Goal: Transaction & Acquisition: Purchase product/service

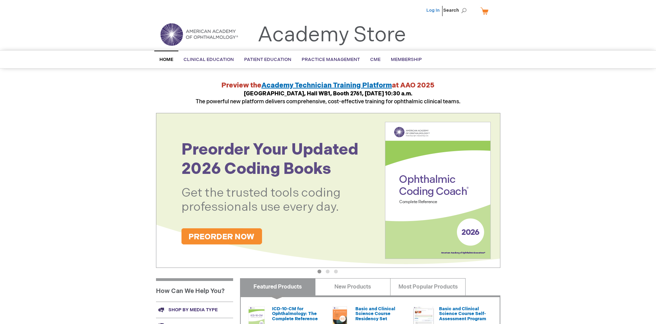
click at [434, 10] on link "Log In" at bounding box center [433, 11] width 13 height 6
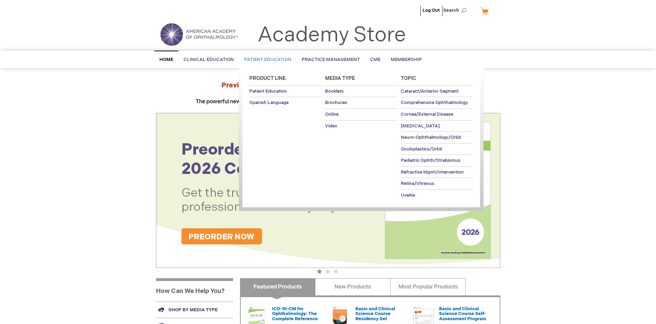
click at [266, 60] on span "Patient Education" at bounding box center [267, 60] width 47 height 6
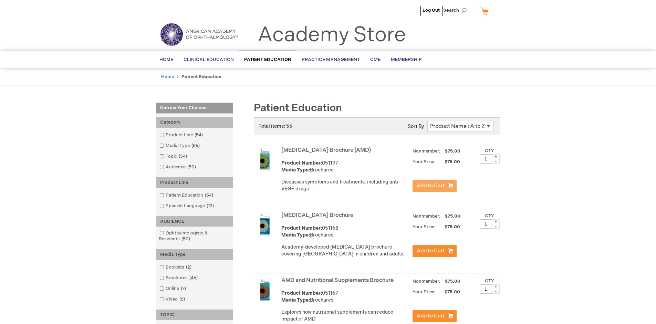
click at [435, 186] on span "Add to Cart" at bounding box center [431, 186] width 28 height 7
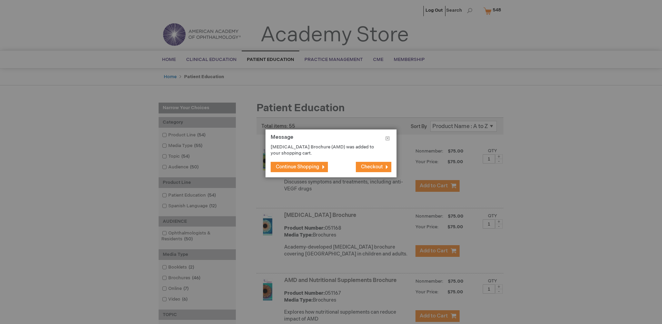
click at [297, 167] on span "Continue Shopping" at bounding box center [297, 167] width 43 height 6
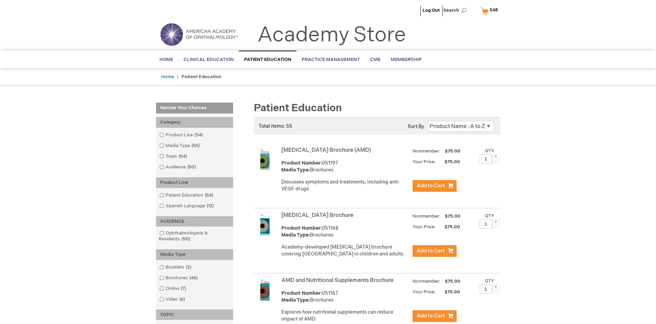
click at [339, 284] on link "AMD and Nutritional Supplements Brochure" at bounding box center [338, 280] width 112 height 7
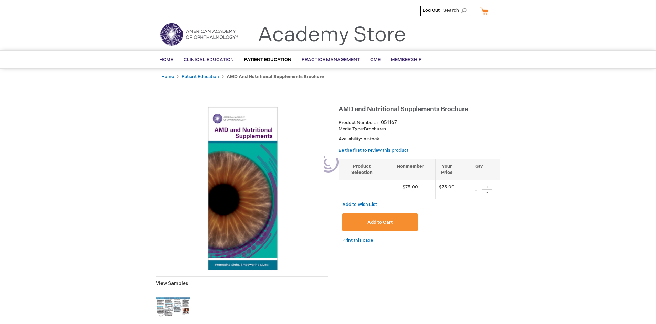
type input "1"
click at [380, 222] on span "Add to Cart" at bounding box center [380, 223] width 25 height 6
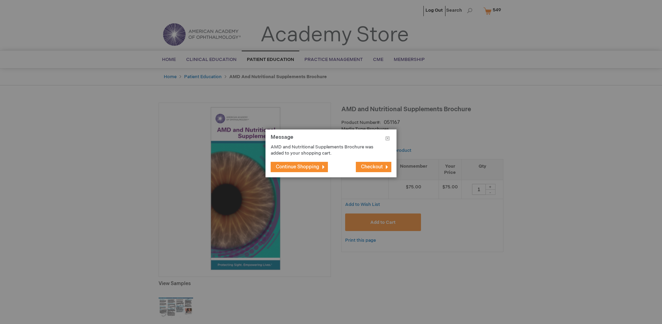
click at [297, 167] on span "Continue Shopping" at bounding box center [297, 167] width 43 height 6
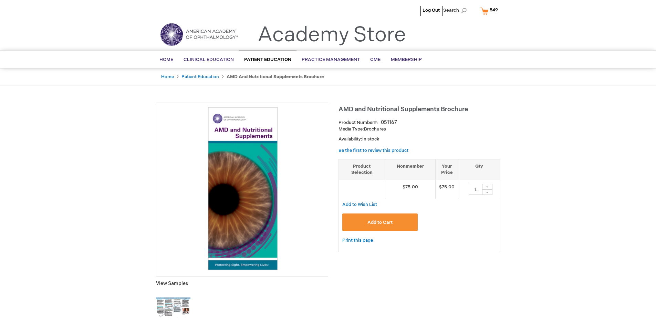
click at [491, 11] on span "549" at bounding box center [494, 10] width 8 height 6
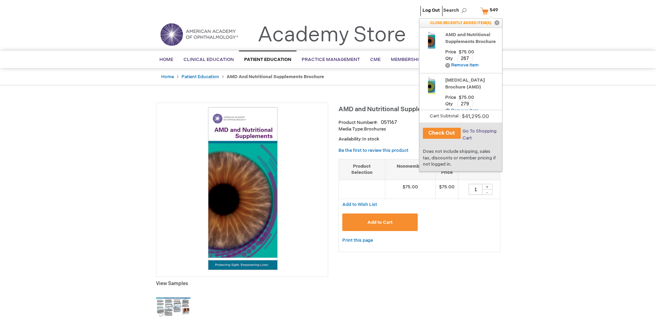
click at [479, 131] on span "Go To Shopping Cart" at bounding box center [480, 135] width 34 height 12
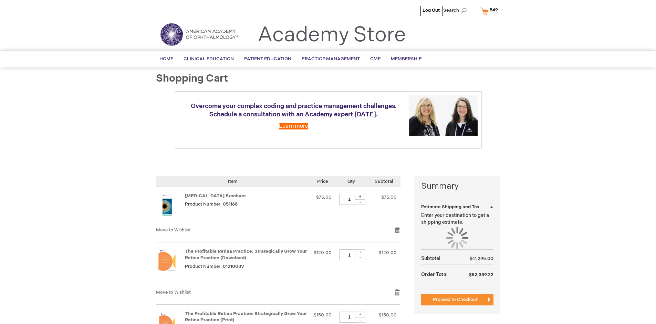
select select "US"
select select "41"
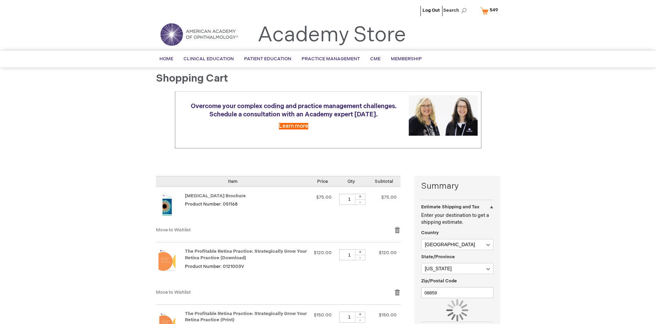
scroll to position [51, 0]
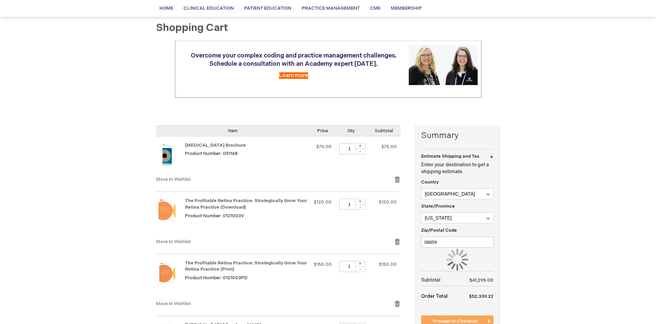
click at [455, 321] on span "Proceed to Checkout" at bounding box center [455, 322] width 45 height 6
